Goal: Task Accomplishment & Management: Use online tool/utility

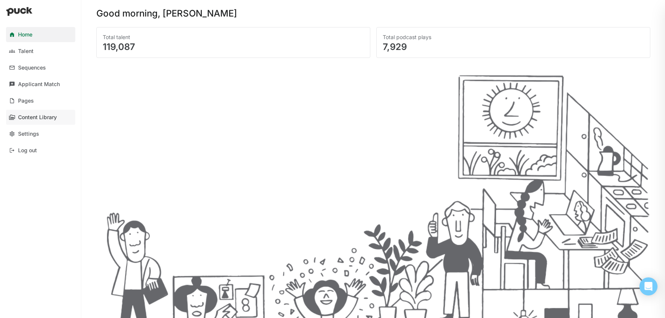
click at [41, 120] on div "Content Library" at bounding box center [37, 117] width 39 height 6
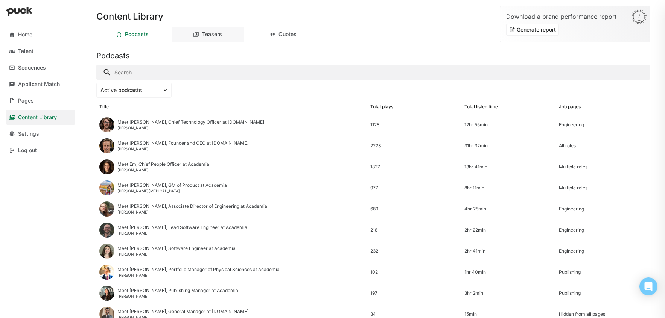
click at [208, 36] on div "Teasers" at bounding box center [212, 34] width 20 height 6
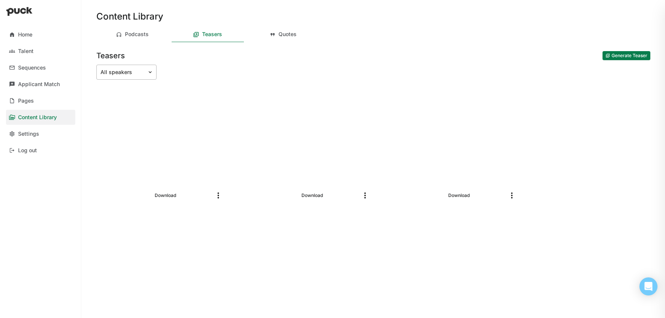
click at [150, 74] on img at bounding box center [150, 72] width 6 height 6
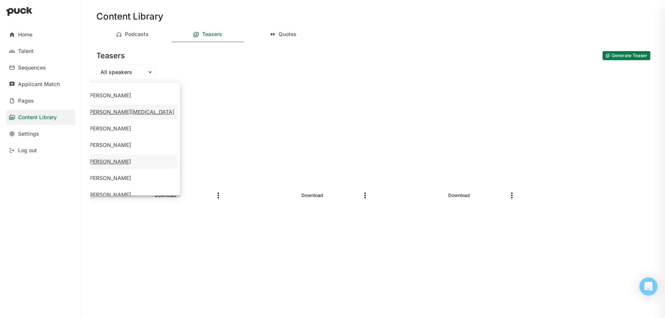
scroll to position [74, 0]
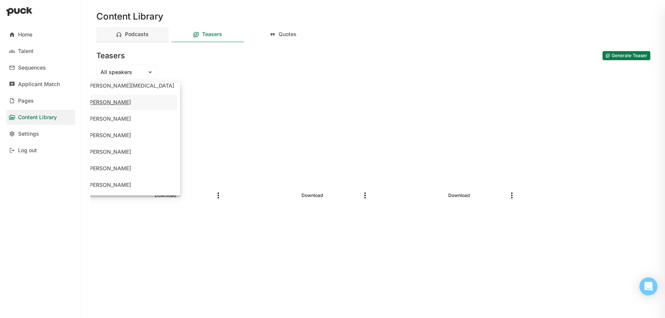
click at [134, 38] on div "Podcasts" at bounding box center [132, 34] width 72 height 15
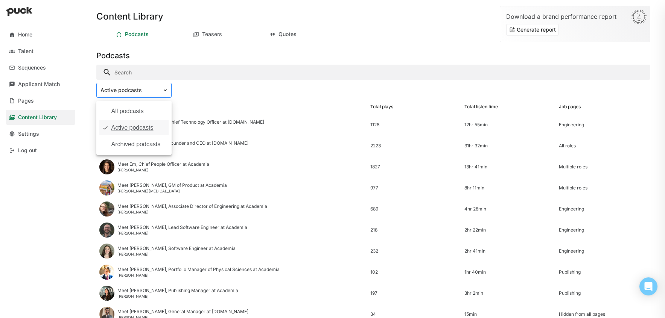
click at [167, 90] on img at bounding box center [165, 90] width 6 height 6
click at [268, 93] on div "All podcasts, 1 of 3. 3 results available. Use Up and Down to choose options, p…" at bounding box center [373, 90] width 554 height 15
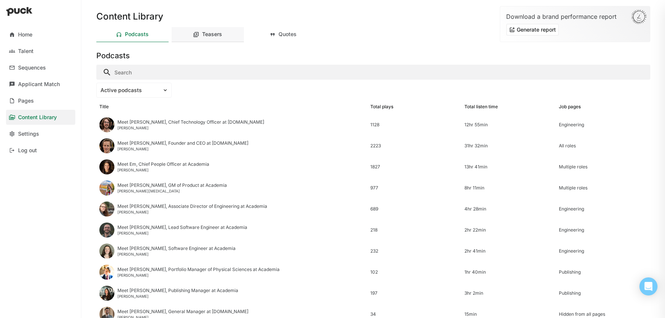
click at [192, 37] on div "Teasers" at bounding box center [208, 34] width 72 height 15
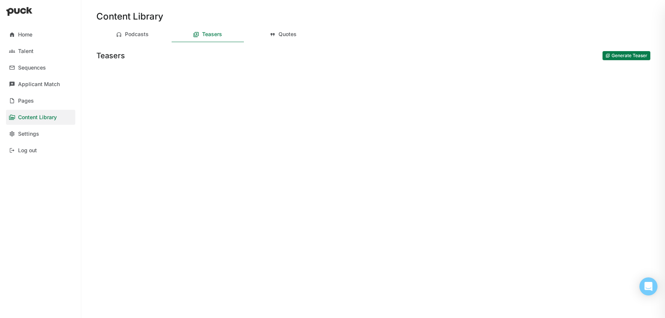
click at [621, 58] on button "Generate Teaser" at bounding box center [626, 55] width 48 height 9
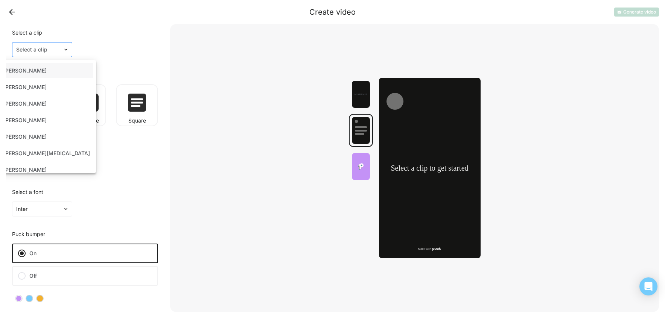
click at [40, 50] on div at bounding box center [37, 50] width 43 height 8
click at [55, 74] on div "Vaibhav Chauhan" at bounding box center [42, 70] width 102 height 15
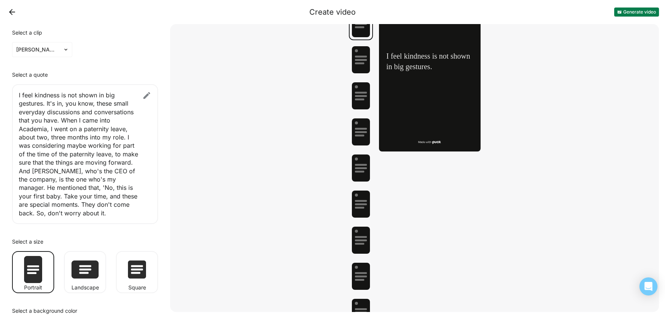
click at [150, 93] on img at bounding box center [146, 95] width 9 height 9
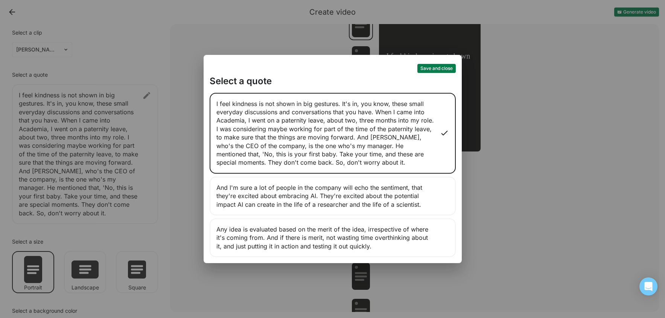
click at [426, 246] on div "Any idea is evaluated based on the merit of the idea, irrespective of where it'…" at bounding box center [333, 238] width 246 height 39
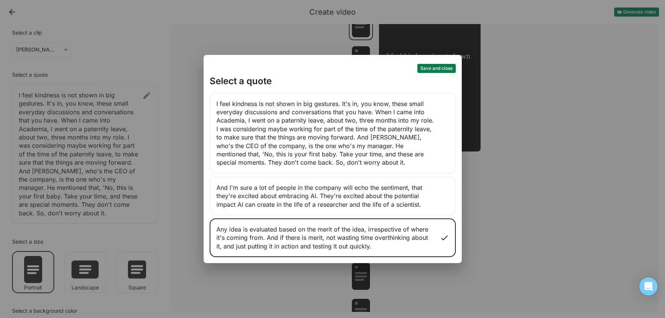
click at [396, 172] on div "I feel kindness is not shown in big gestures. It's in, you know, these small ev…" at bounding box center [333, 133] width 246 height 81
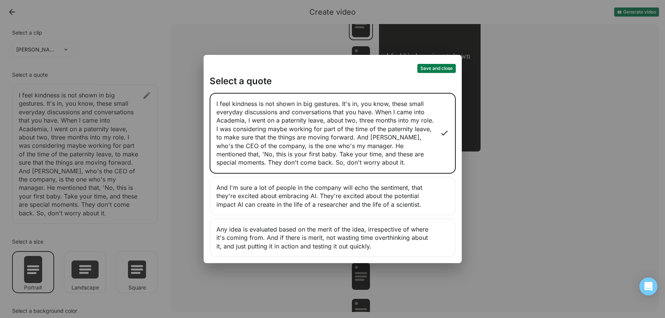
click at [513, 210] on div "Save and close Select a quote I feel kindness is not shown in big gestures. It'…" at bounding box center [332, 159] width 665 height 318
